Goal: Information Seeking & Learning: Find specific fact

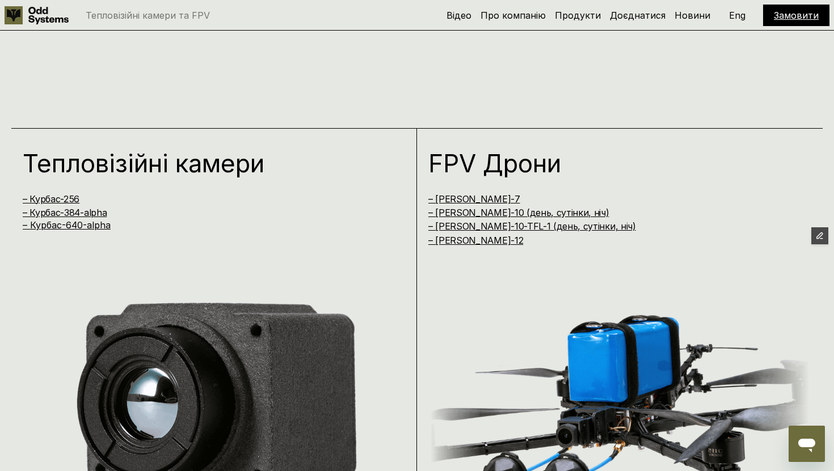
scroll to position [521, 0]
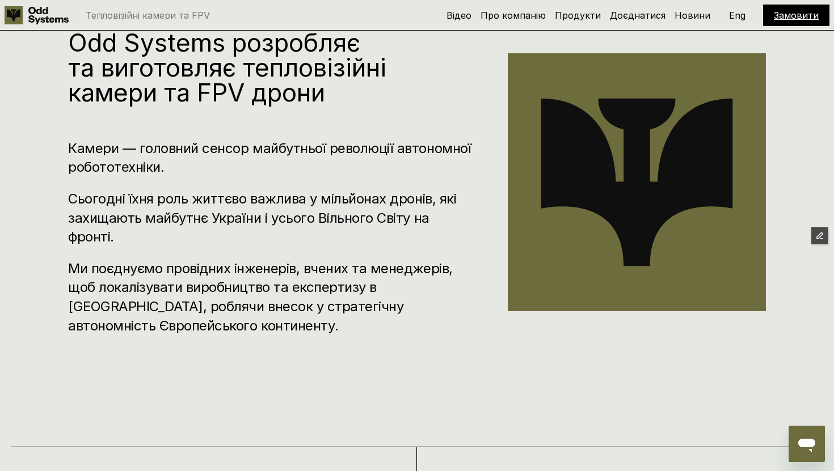
click at [734, 16] on p "Eng" at bounding box center [737, 15] width 16 height 9
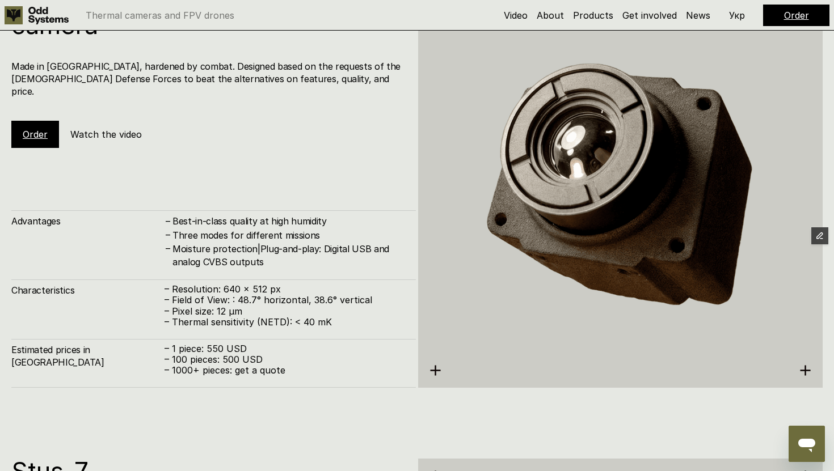
scroll to position [2474, 0]
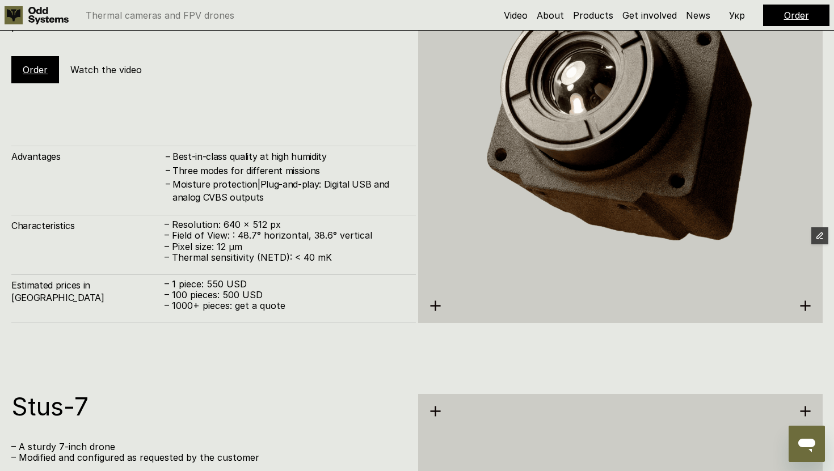
click at [331, 340] on div "Kurbas-640ᵅ – our thermal camera Made in [GEOGRAPHIC_DATA], hardened by combat.…" at bounding box center [417, 121] width 834 height 471
click at [307, 352] on div "Kurbas-640ᵅ – our thermal camera Made in [GEOGRAPHIC_DATA], hardened by combat.…" at bounding box center [417, 121] width 834 height 471
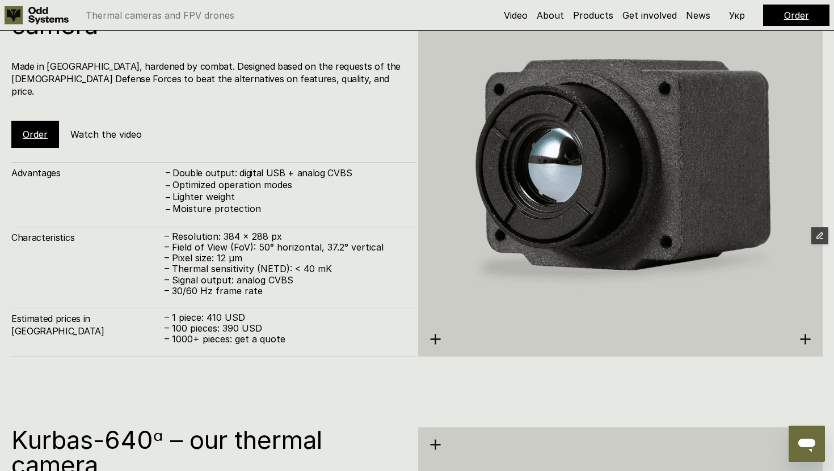
scroll to position [1976, 0]
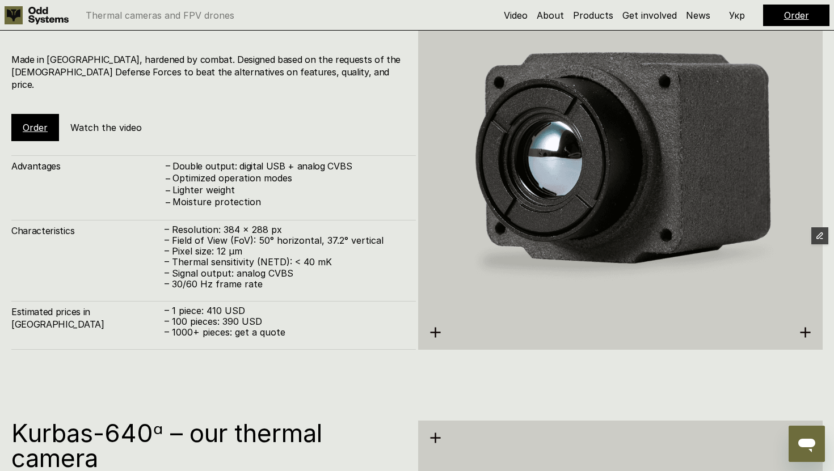
click at [307, 320] on p "– 1 piece: 410 USD – 100 pieces: 390 USD – 1000+ pieces: get a quote" at bounding box center [284, 322] width 240 height 33
click at [738, 18] on p "Укр" at bounding box center [737, 15] width 16 height 9
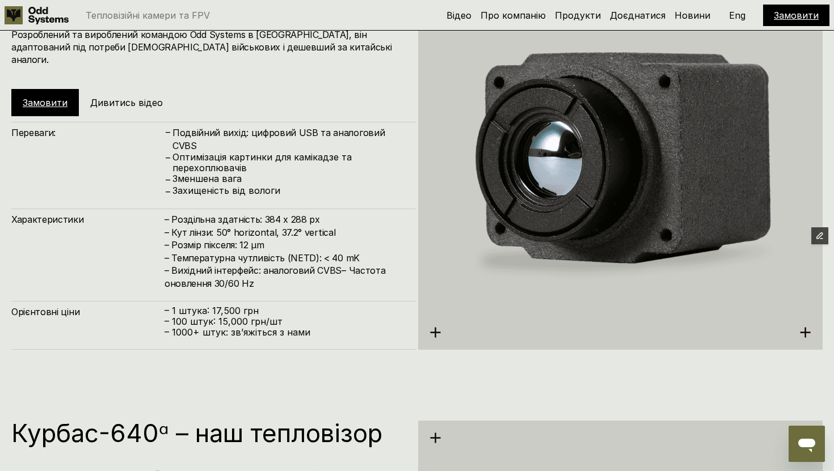
click at [740, 11] on p "Eng" at bounding box center [737, 15] width 16 height 9
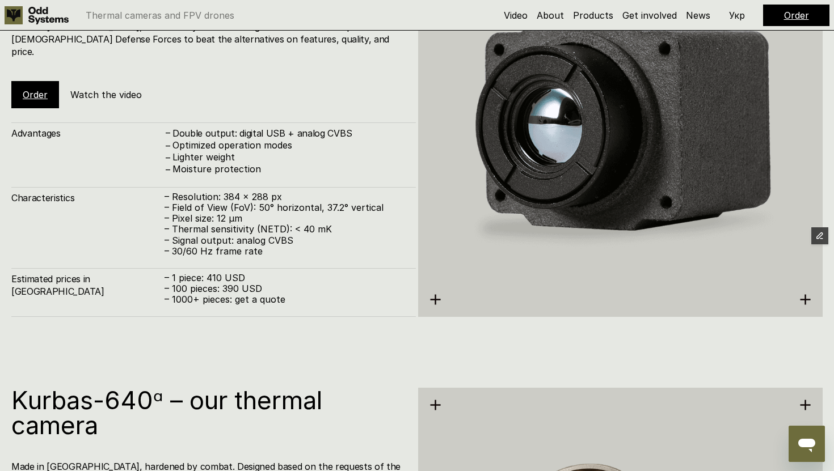
scroll to position [2016, 0]
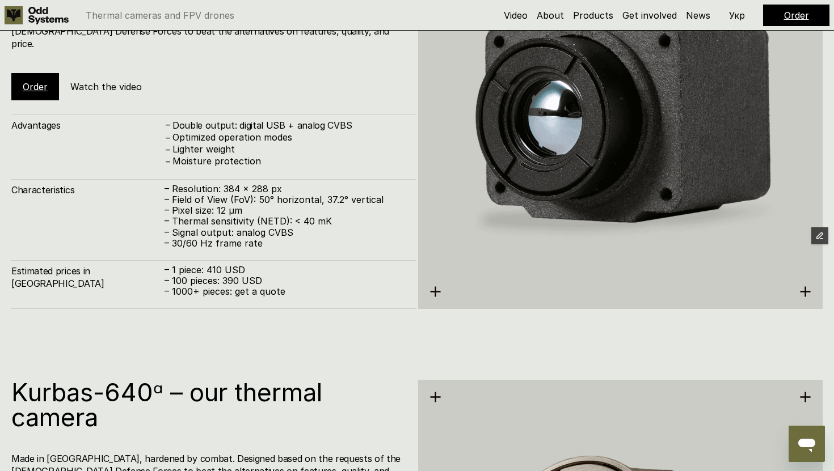
click at [262, 243] on p "– 30/60 Hz frame rate" at bounding box center [284, 243] width 240 height 11
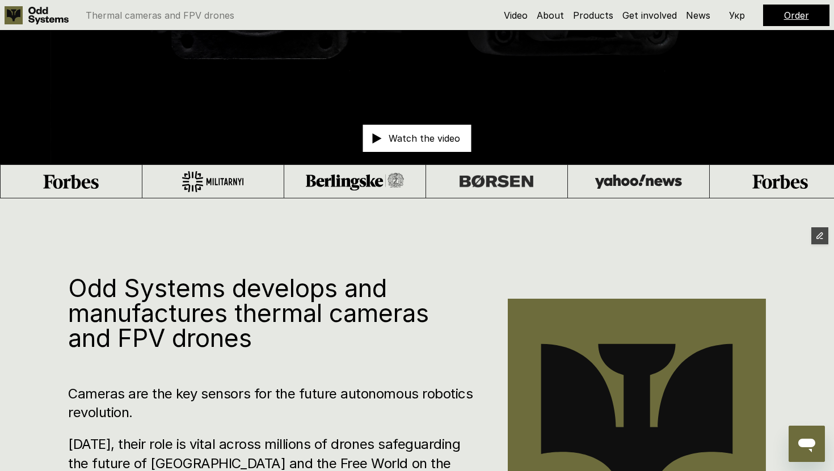
scroll to position [0, 0]
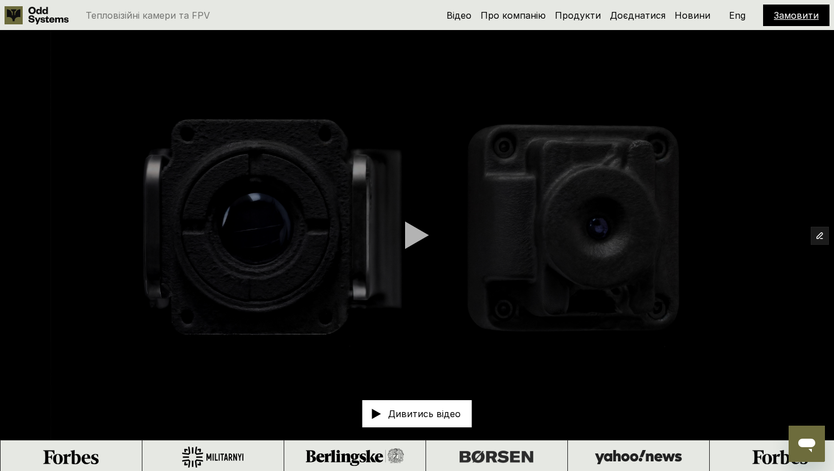
click at [737, 15] on p "Eng" at bounding box center [737, 15] width 16 height 9
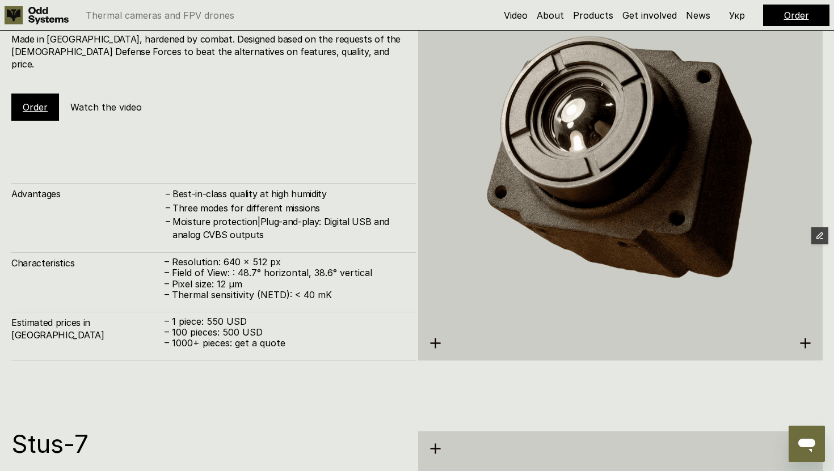
scroll to position [2482, 0]
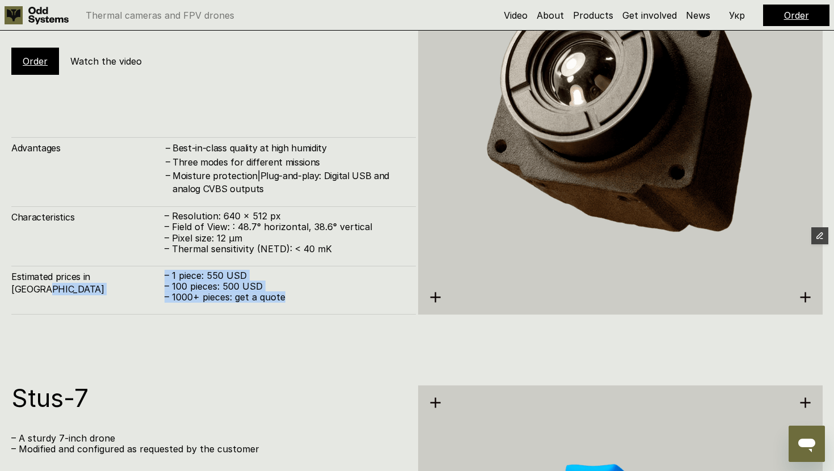
drag, startPoint x: 298, startPoint y: 299, endPoint x: 163, endPoint y: 277, distance: 137.4
click at [163, 277] on div "Estimated prices in Ukraine – 1 piece: 550 USD – 100 pieces: 500 USD – 1000+ pi…" at bounding box center [213, 290] width 404 height 49
copy div "– 1 piece: 550 USD – 100 pieces: 500 USD – 1000+ pieces: get a quote"
click at [107, 274] on h4 "Estimated prices in [GEOGRAPHIC_DATA]" at bounding box center [87, 284] width 153 height 26
click at [125, 271] on h4 "Estimated prices in [GEOGRAPHIC_DATA]" at bounding box center [87, 284] width 153 height 26
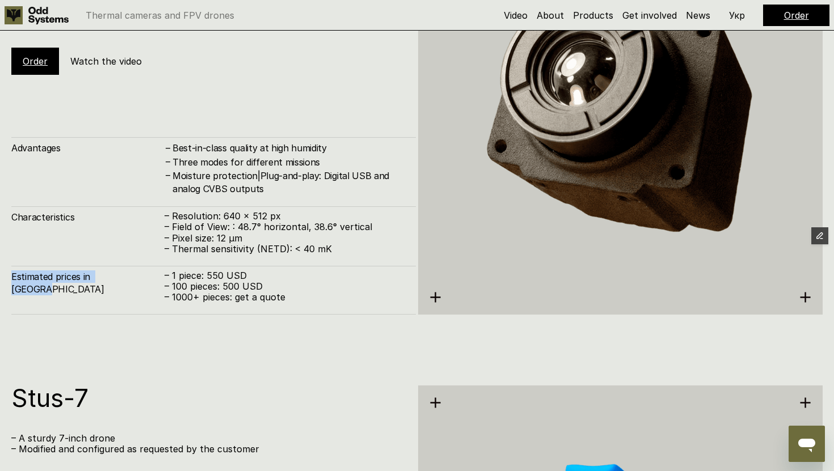
drag, startPoint x: 126, startPoint y: 277, endPoint x: 11, endPoint y: 279, distance: 114.6
click at [11, 279] on h4 "Estimated prices in [GEOGRAPHIC_DATA]" at bounding box center [87, 284] width 153 height 26
copy h4 "Estimated prices in [GEOGRAPHIC_DATA]"
click at [308, 287] on p "– 100 pieces: 500 USD" at bounding box center [284, 286] width 240 height 11
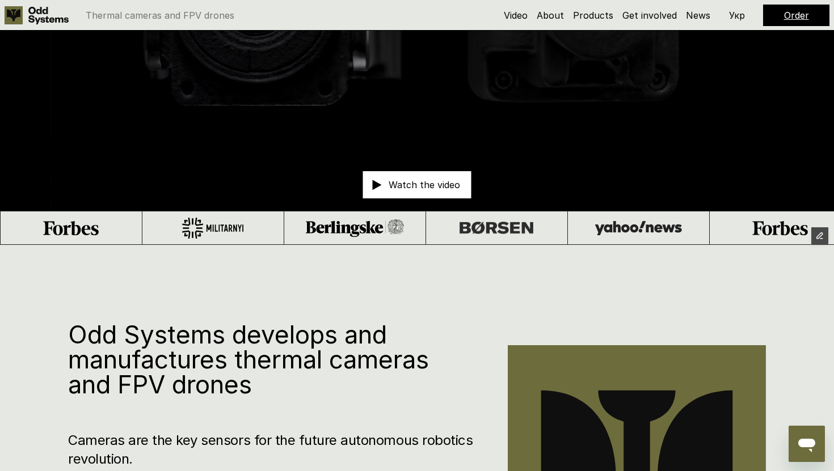
scroll to position [0, 0]
